Goal: Information Seeking & Learning: Learn about a topic

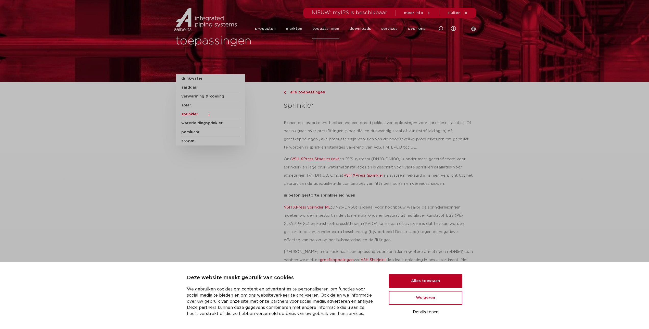
click at [425, 278] on button "Alles toestaan" at bounding box center [425, 281] width 73 height 14
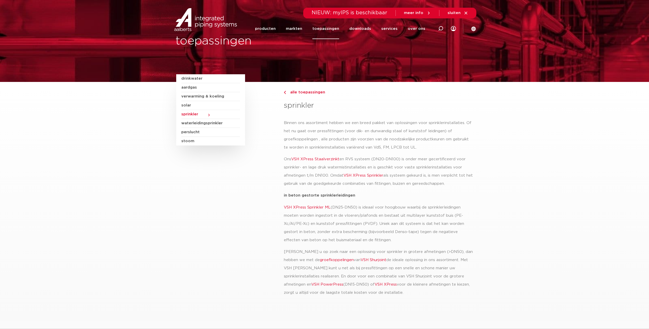
click at [217, 123] on span "waterleidingsprinkler" at bounding box center [210, 123] width 59 height 9
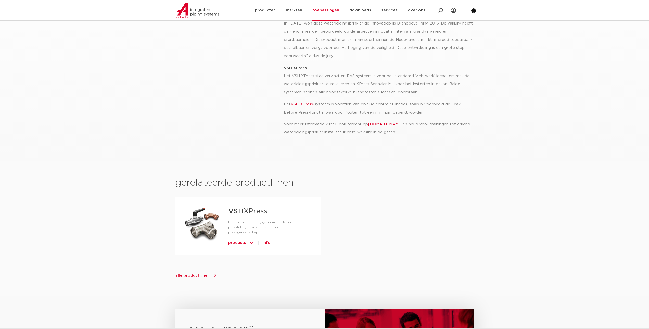
scroll to position [179, 0]
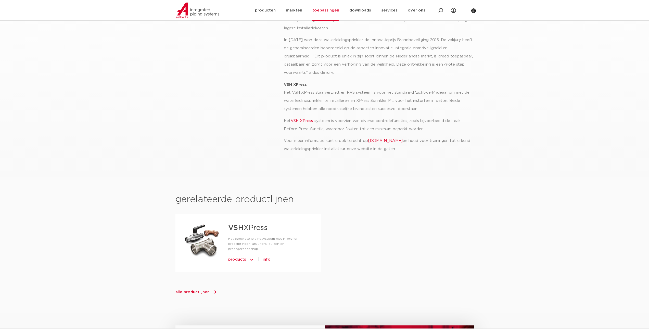
click at [392, 141] on link "www.waterleidingsprinkler.nl" at bounding box center [385, 141] width 35 height 4
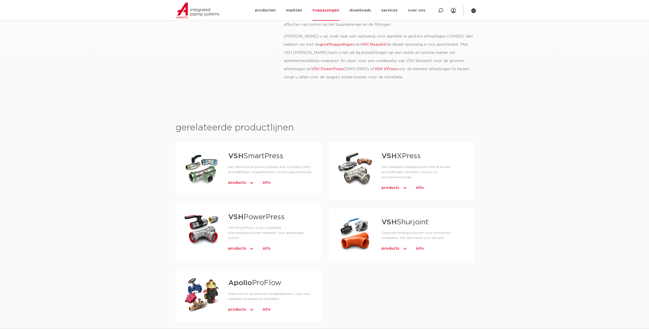
scroll to position [255, 0]
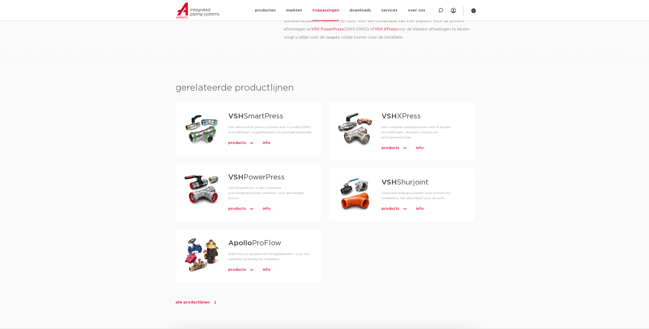
click at [193, 300] on span "alle productlijnen" at bounding box center [192, 302] width 34 height 4
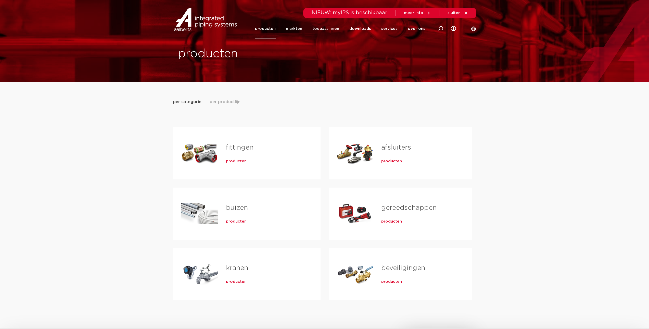
click at [234, 155] on div "fittingen producten" at bounding box center [265, 153] width 95 height 36
click at [234, 161] on span "producten" at bounding box center [236, 161] width 21 height 5
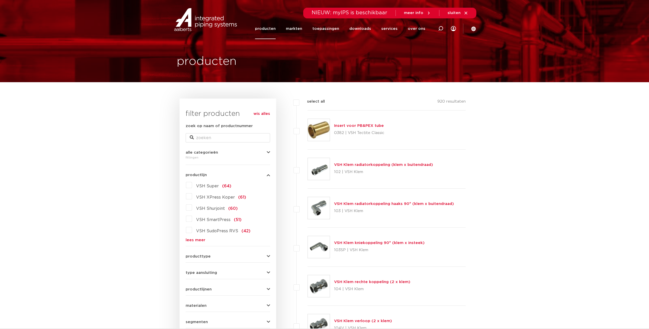
click at [202, 197] on span "VSH XPress Koper" at bounding box center [215, 197] width 39 height 4
click at [0, 0] on input "VSH XPress Koper (61)" at bounding box center [0, 0] width 0 height 0
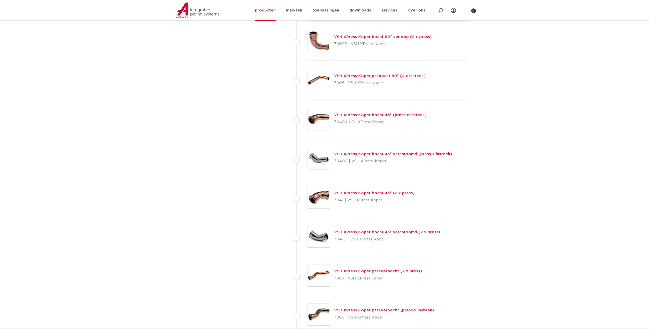
scroll to position [1122, 0]
